Goal: Information Seeking & Learning: Check status

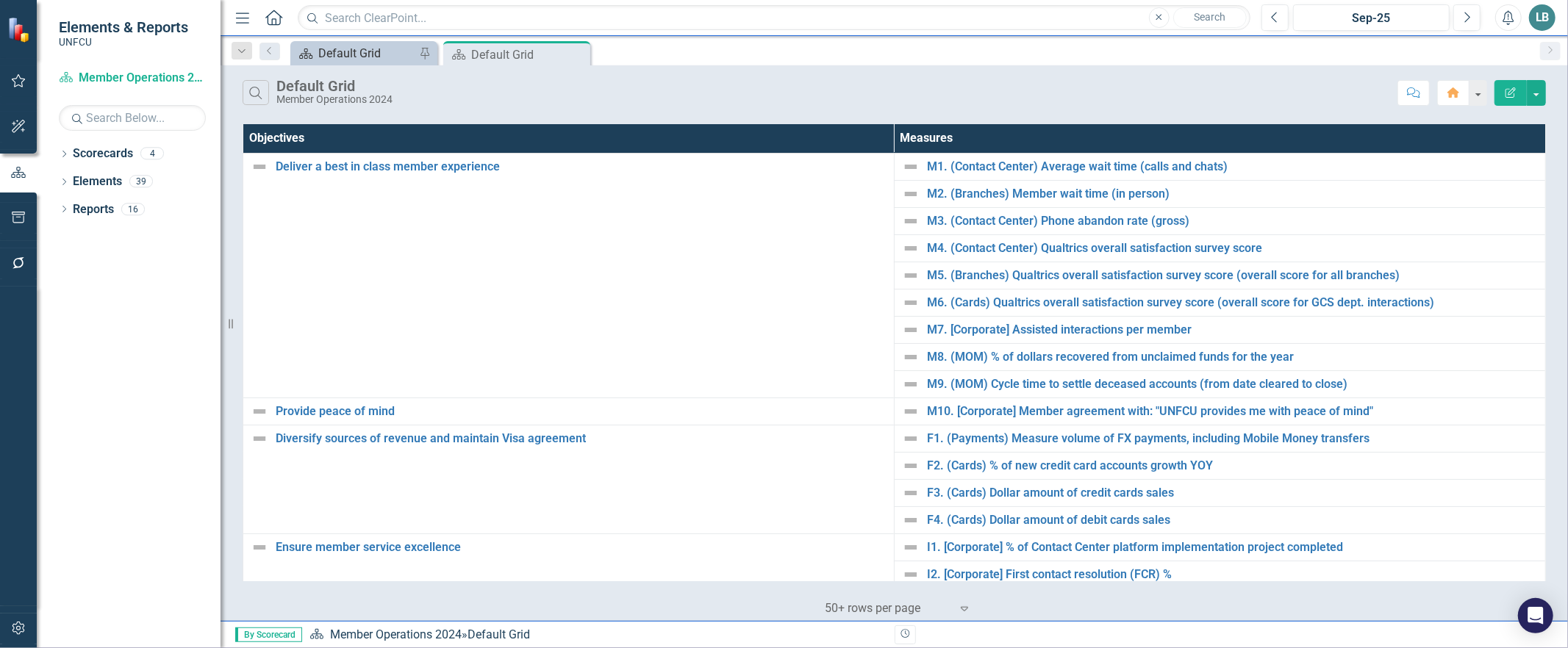
click at [351, 58] on div "Default Grid" at bounding box center [367, 54] width 97 height 19
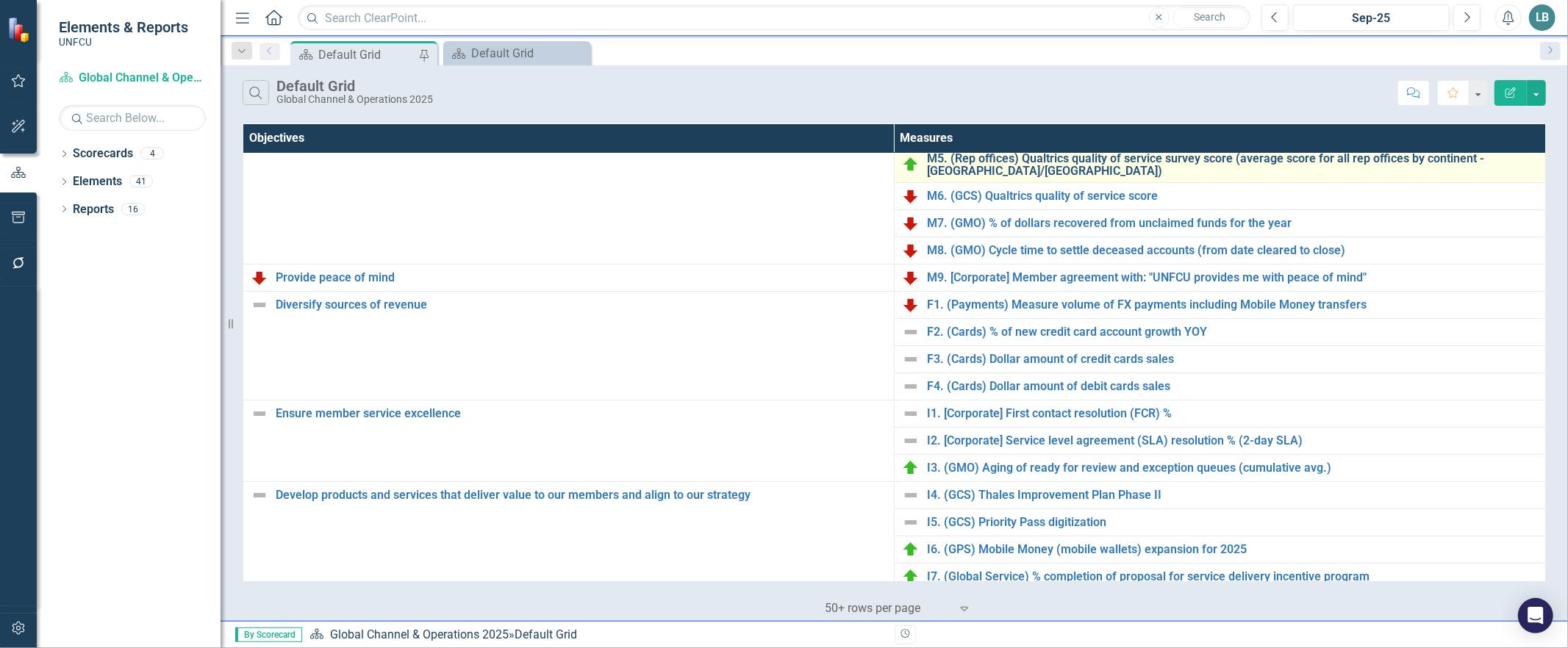
scroll to position [161, 0]
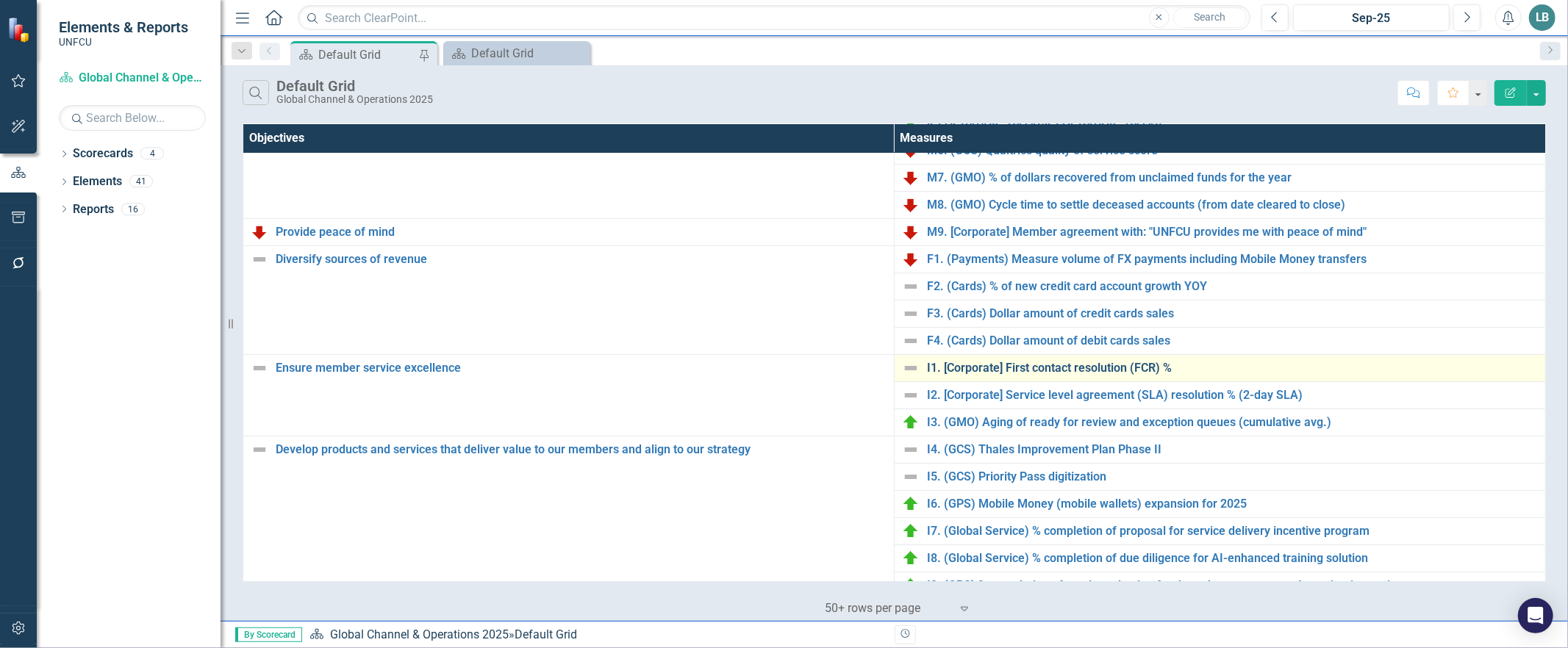
click at [1004, 369] on link "I1. [Corporate] First contact resolution (FCR) %" at bounding box center [1232, 368] width 611 height 13
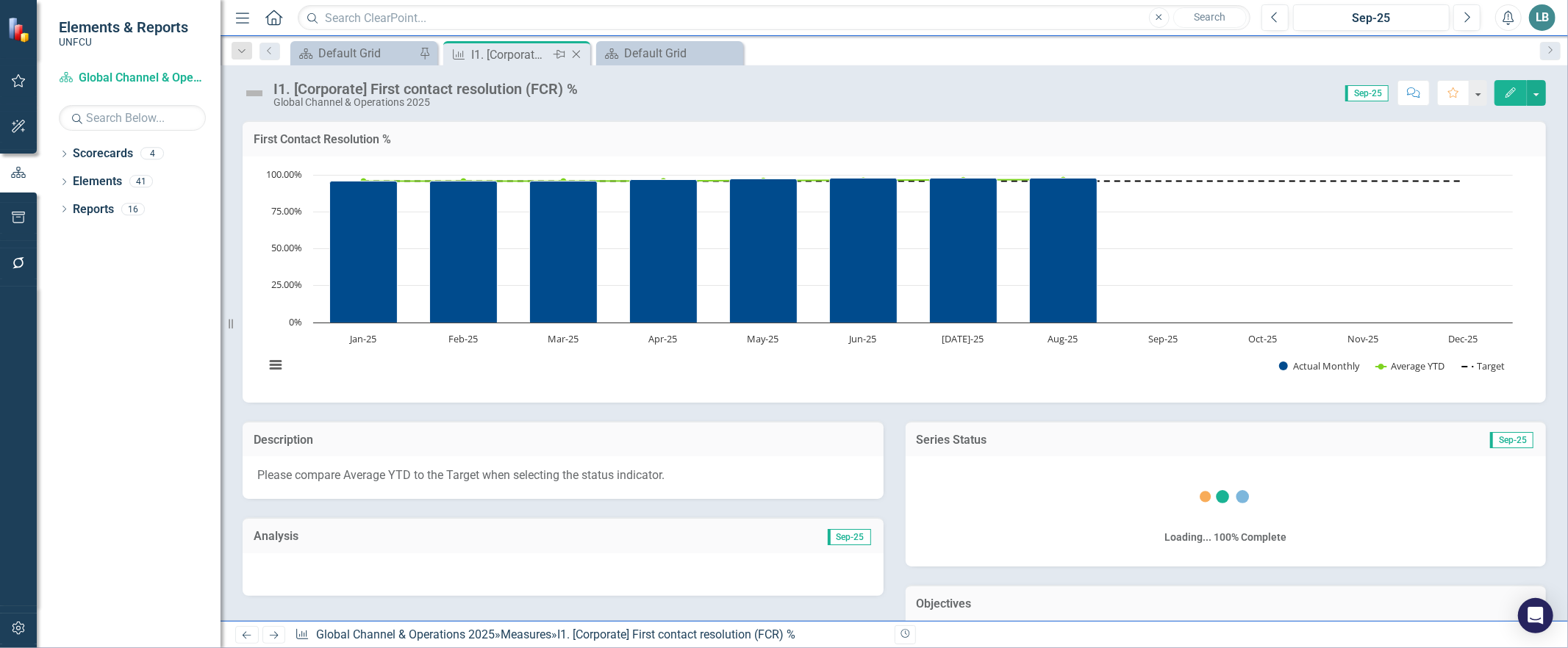
click at [577, 57] on icon "Close" at bounding box center [576, 54] width 15 height 12
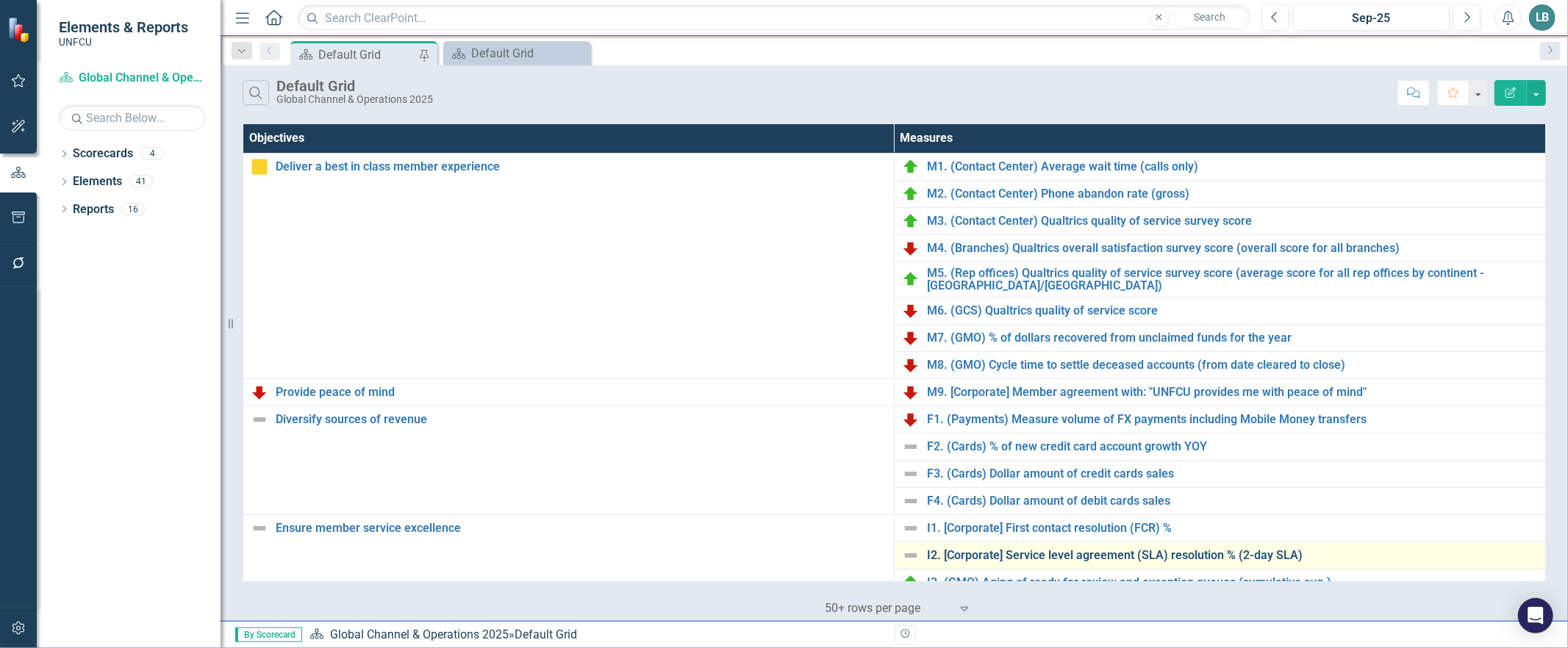
click at [1001, 553] on link "I2. [Corporate] Service level agreement (SLA) resolution % (2-day SLA)" at bounding box center [1232, 555] width 611 height 13
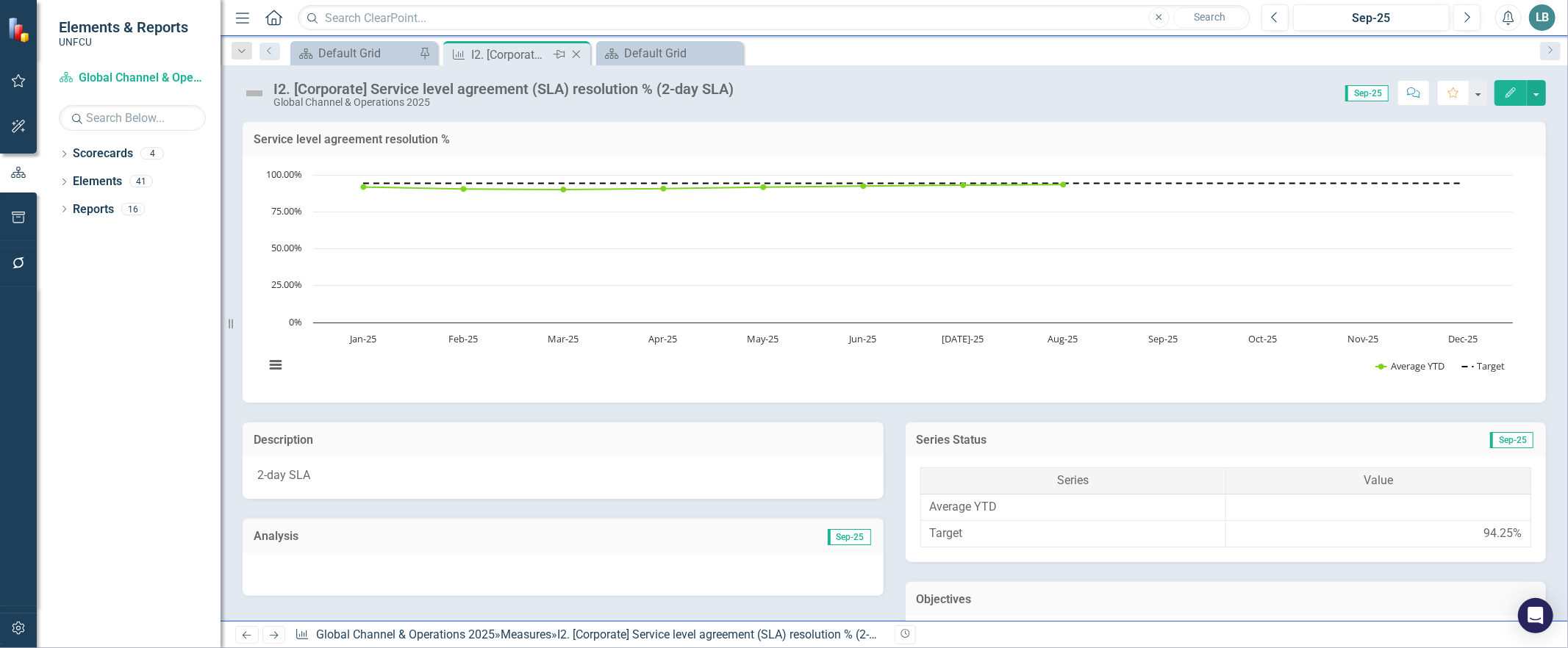
click at [578, 54] on icon "Close" at bounding box center [576, 54] width 15 height 12
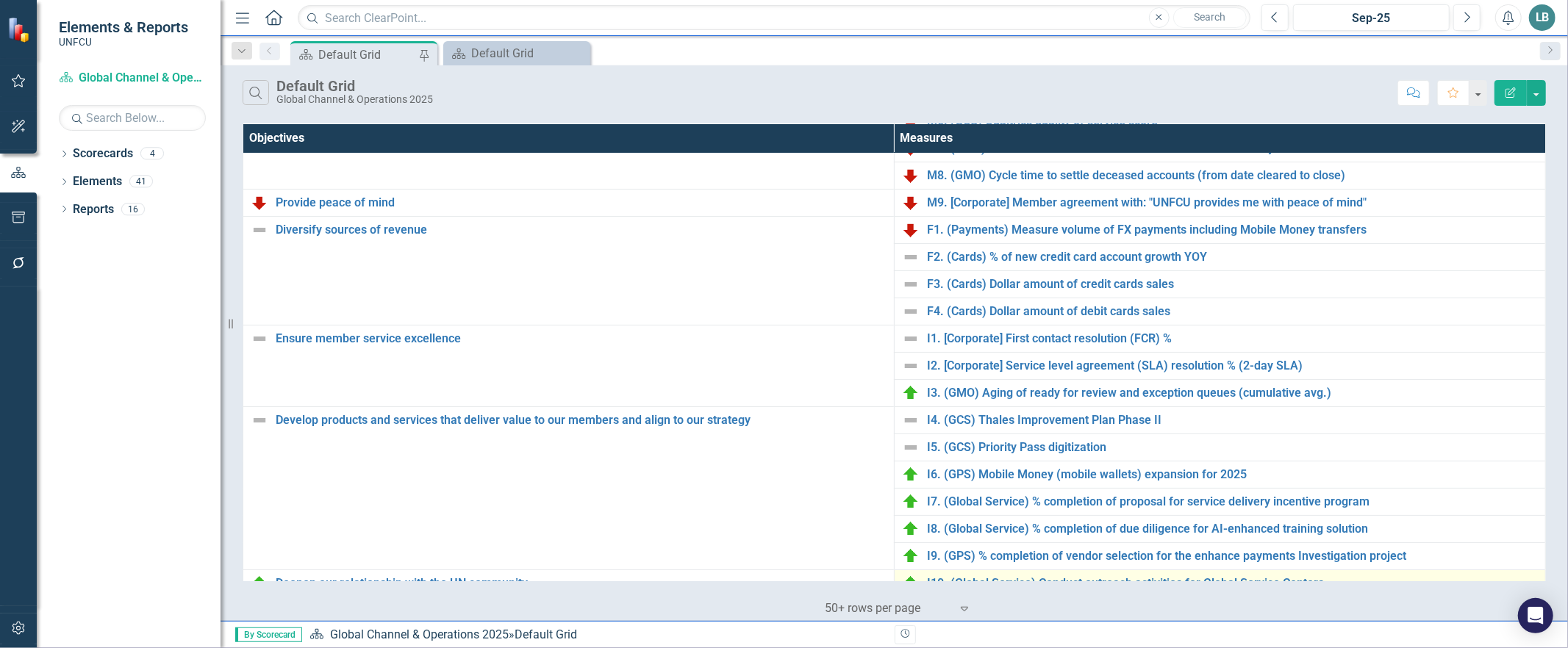
scroll to position [209, 0]
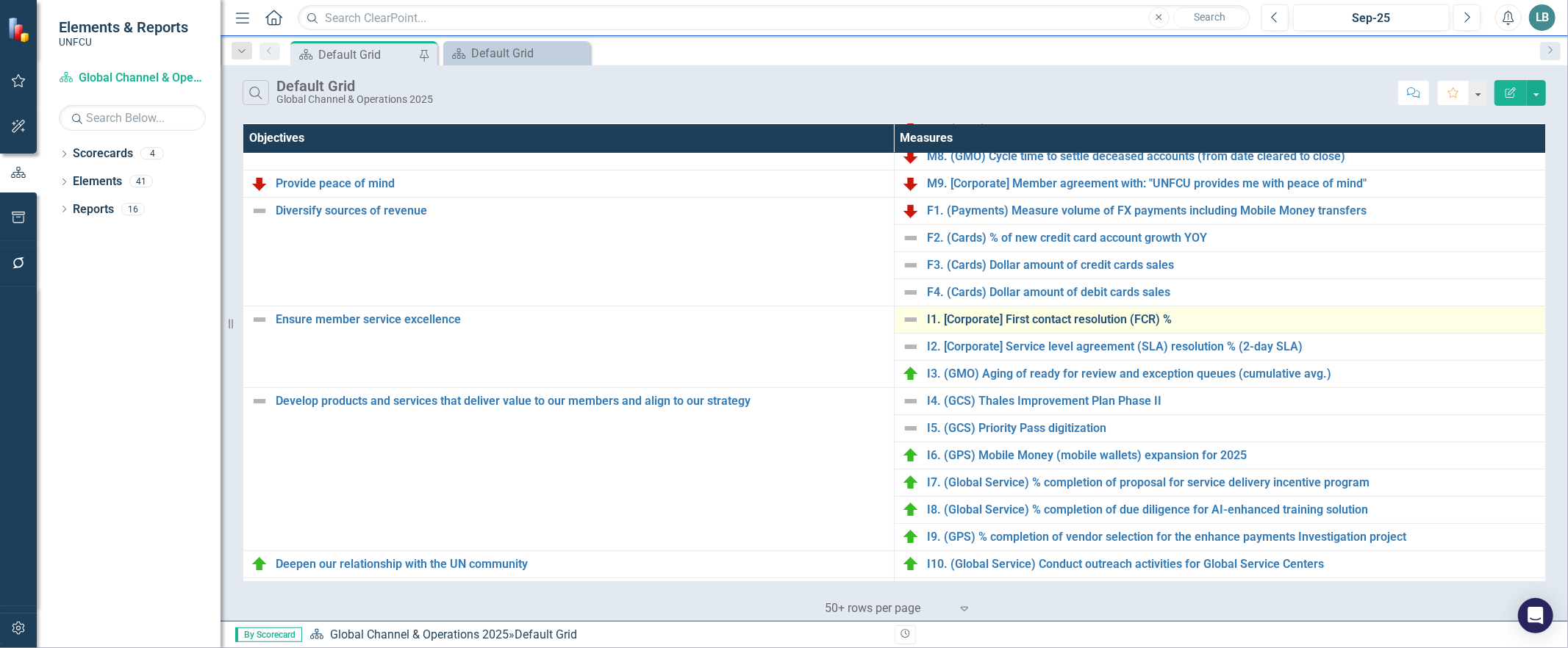
click at [1107, 314] on link "I1. [Corporate] First contact resolution (FCR) %" at bounding box center [1232, 319] width 611 height 13
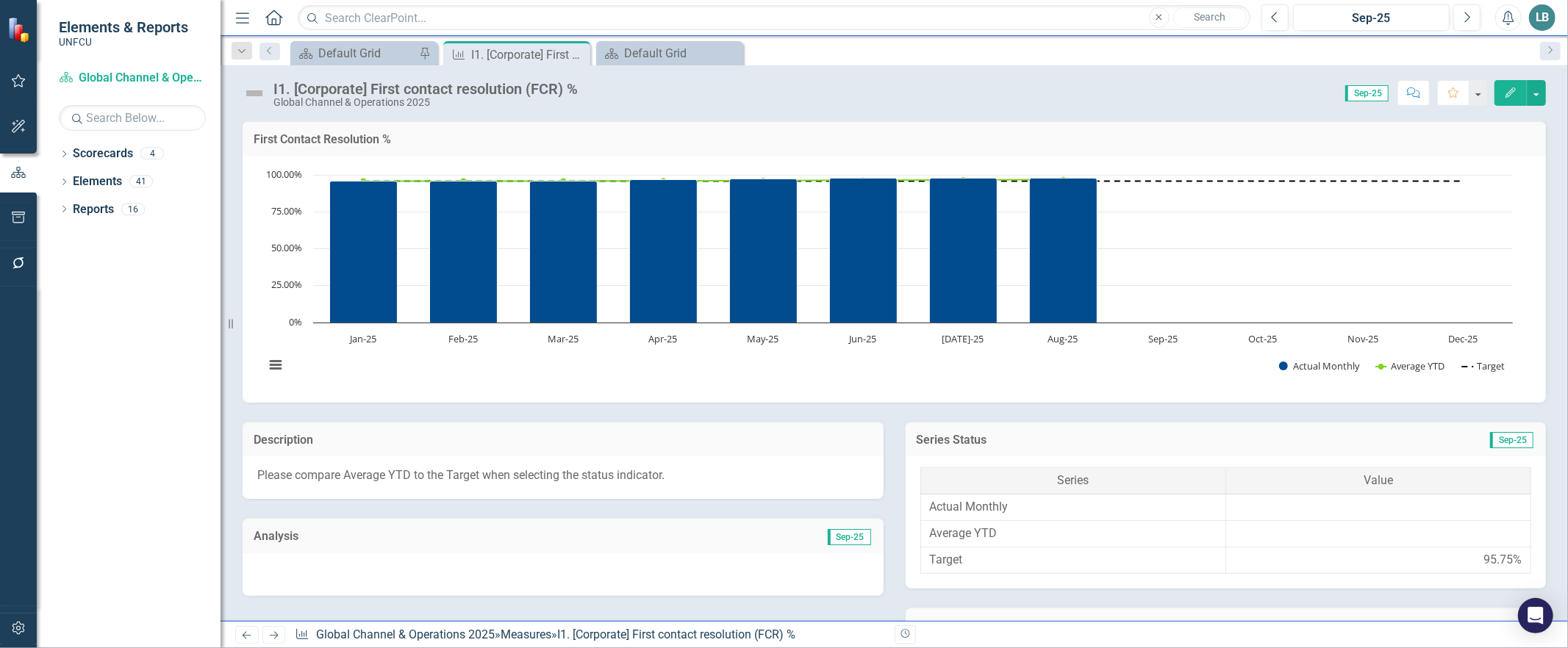
scroll to position [621, 0]
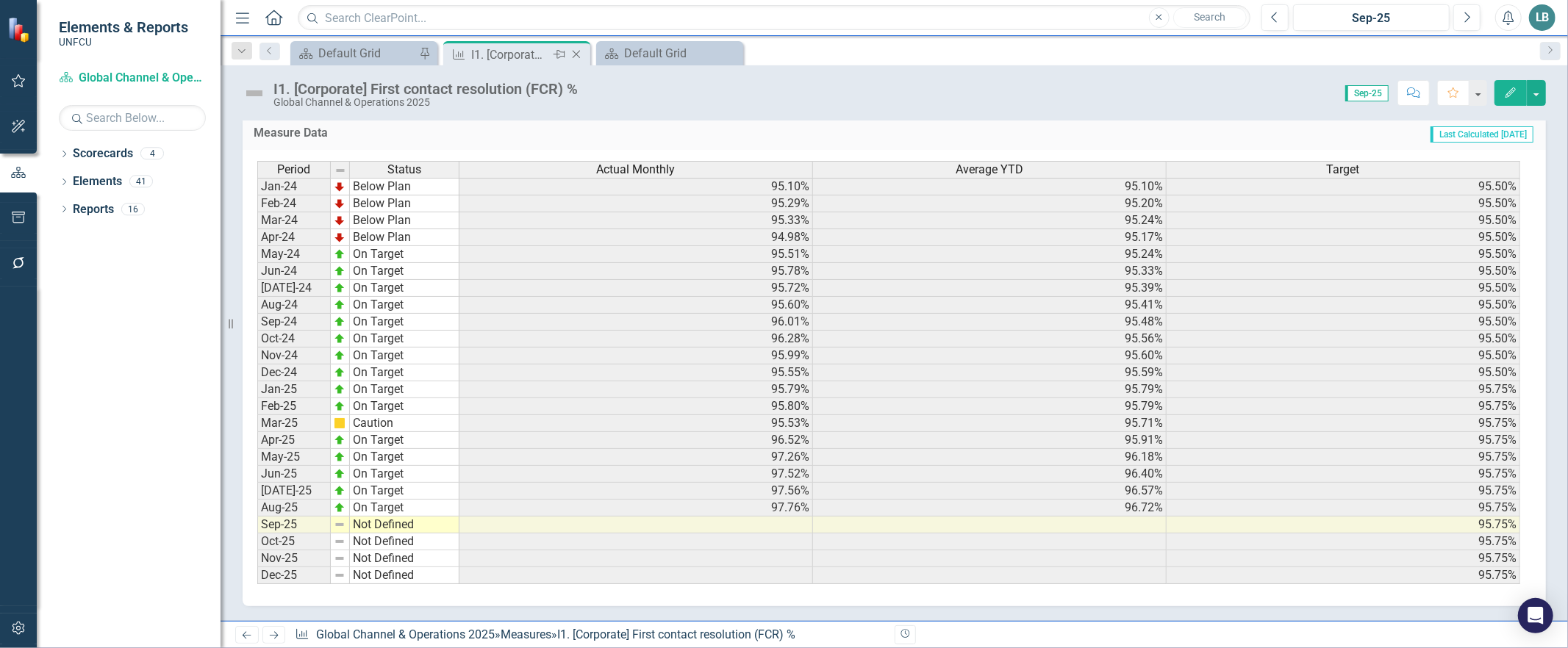
click at [581, 53] on icon "Close" at bounding box center [576, 54] width 15 height 12
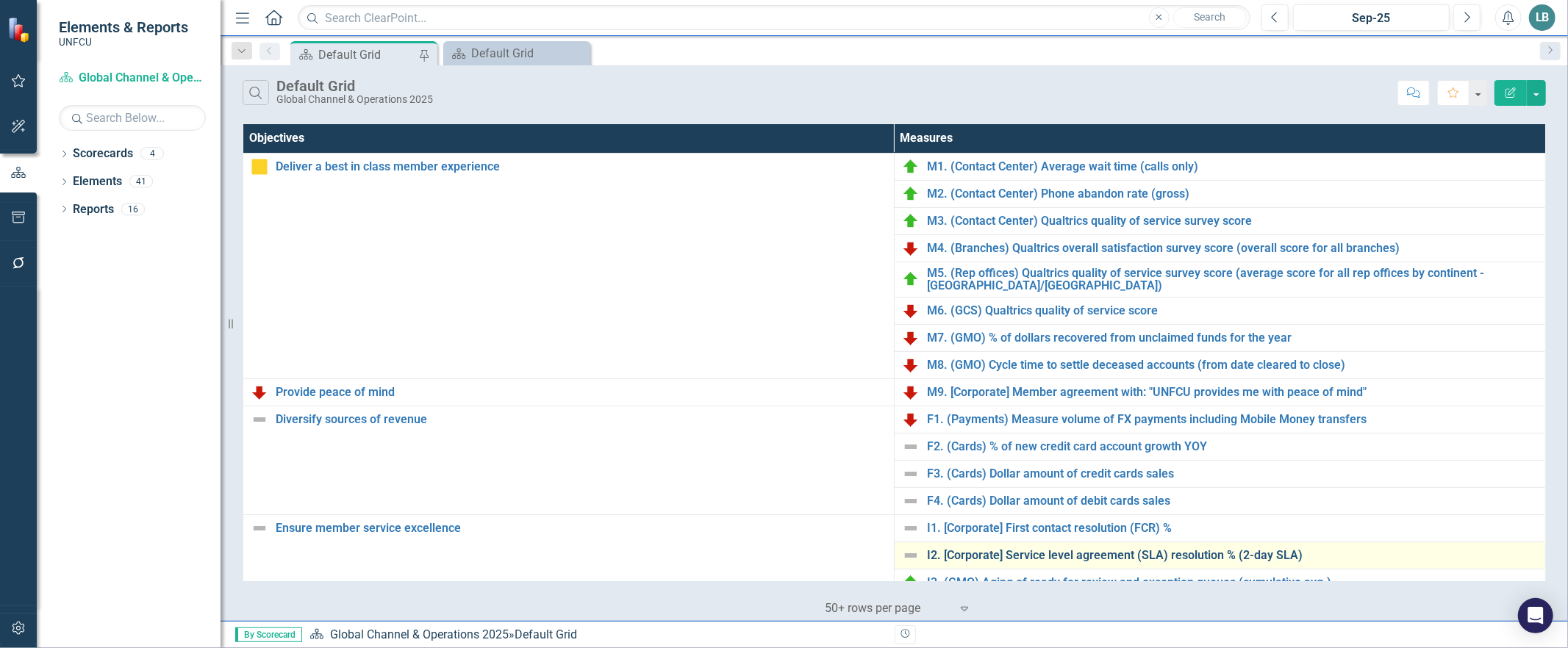
click at [1023, 559] on link "I2. [Corporate] Service level agreement (SLA) resolution % (2-day SLA)" at bounding box center [1232, 555] width 611 height 13
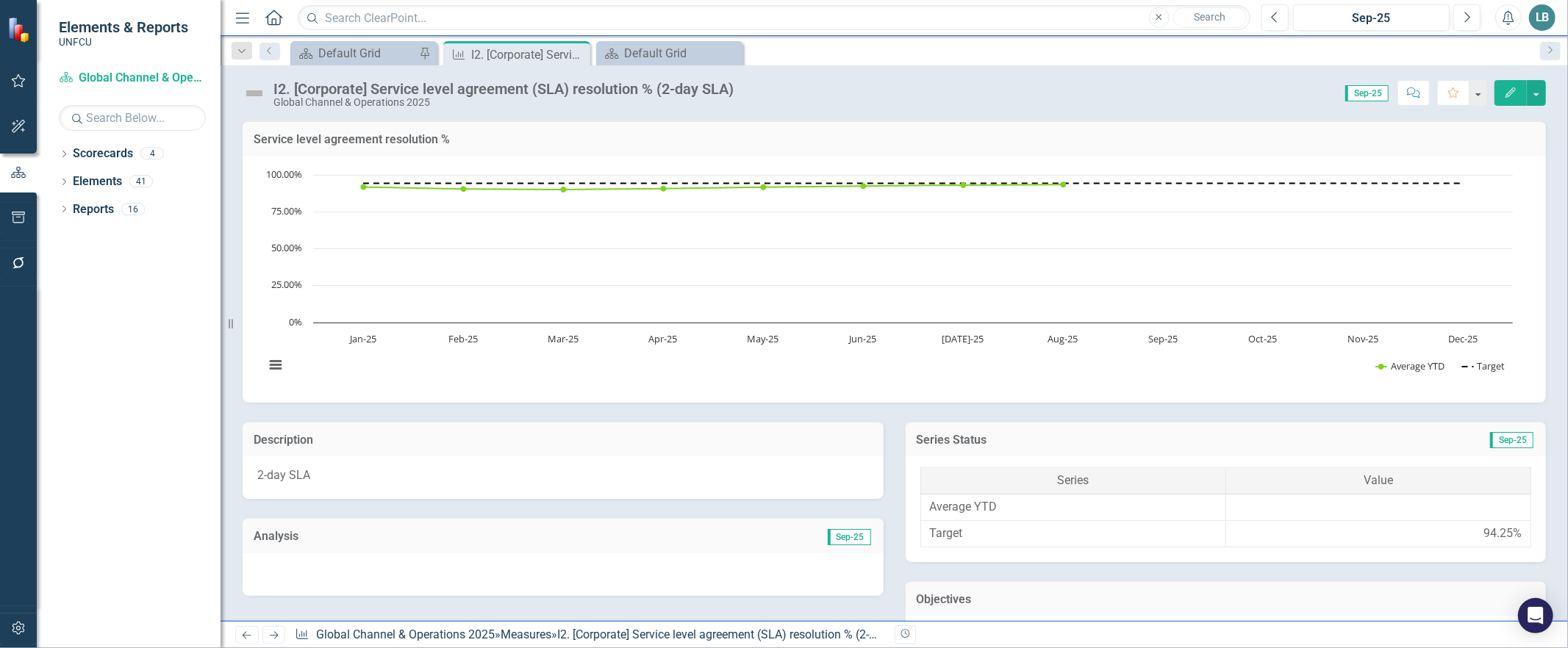
scroll to position [594, 0]
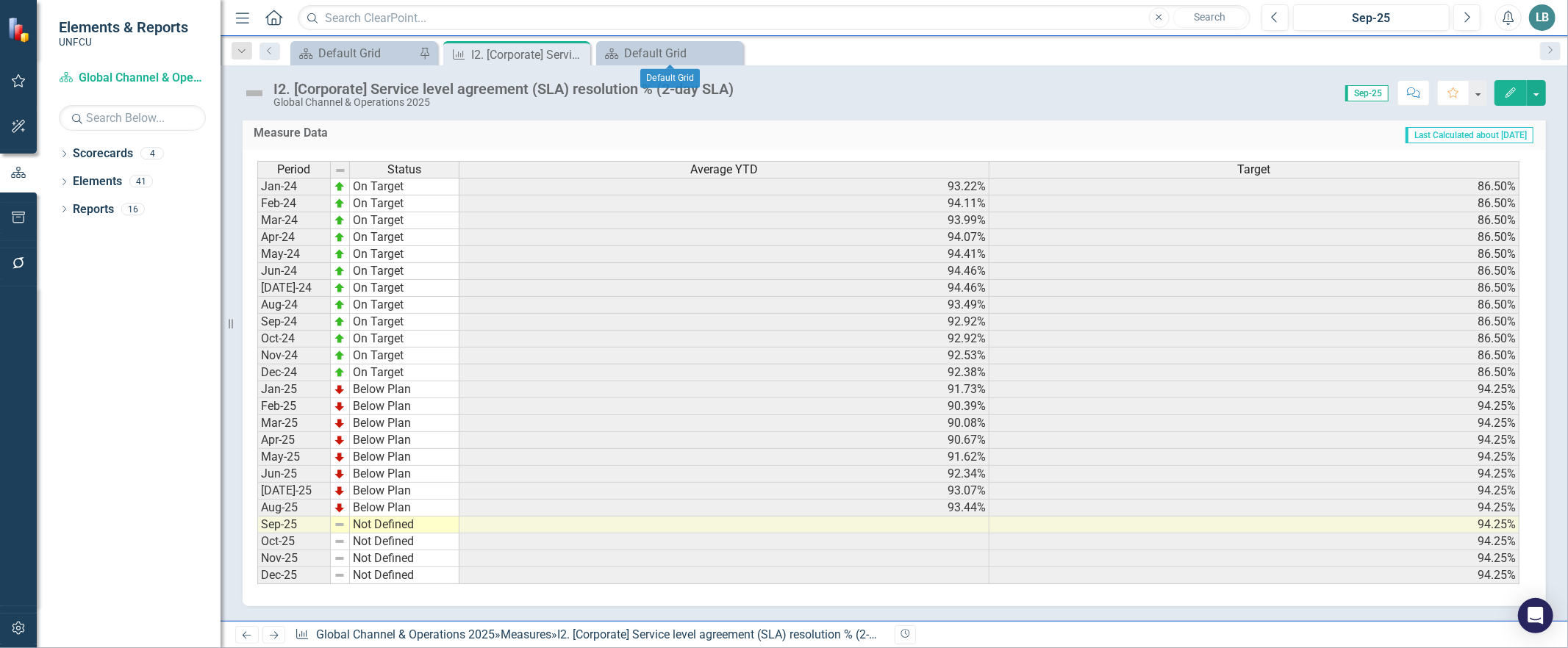
drag, startPoint x: 728, startPoint y: 53, endPoint x: 746, endPoint y: 447, distance: 394.4
click at [0, 0] on icon "Close" at bounding box center [0, 0] width 0 height 0
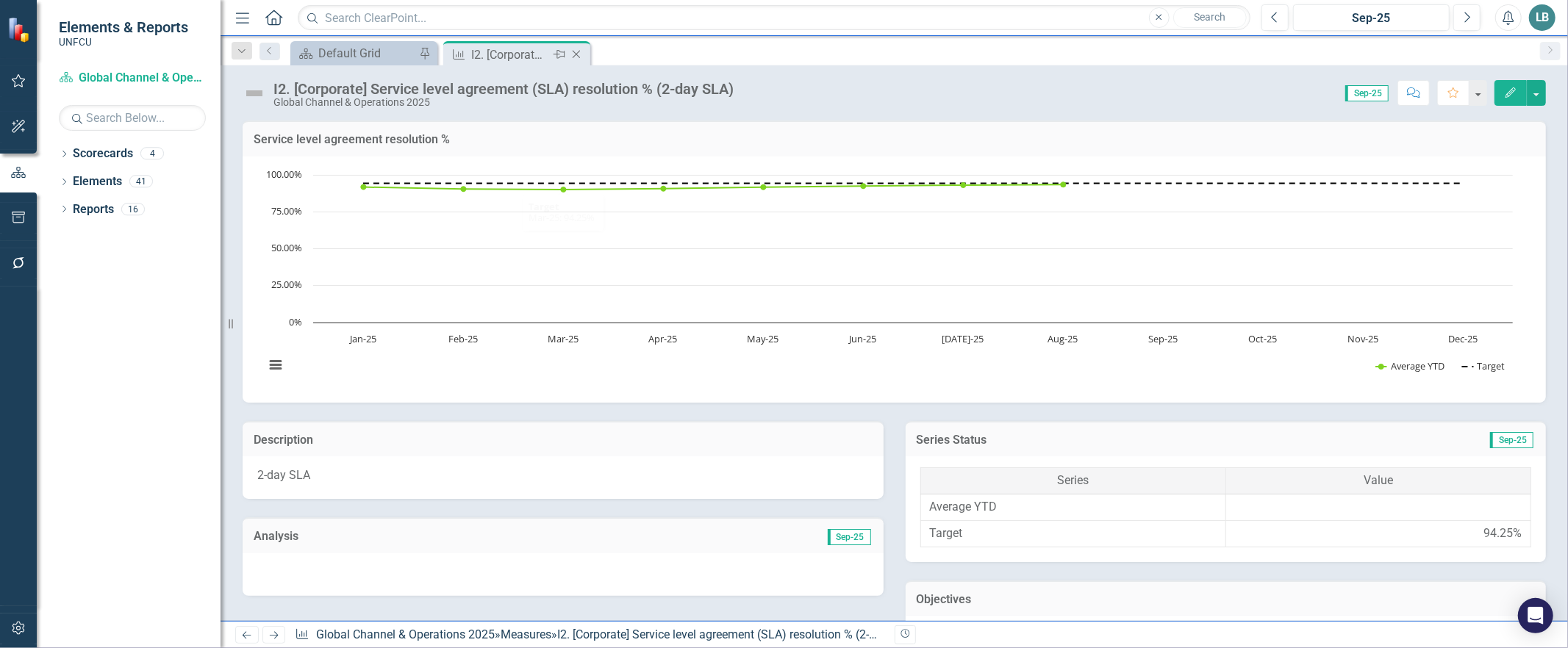
click at [579, 53] on icon "Close" at bounding box center [576, 54] width 15 height 12
